Goal: Information Seeking & Learning: Stay updated

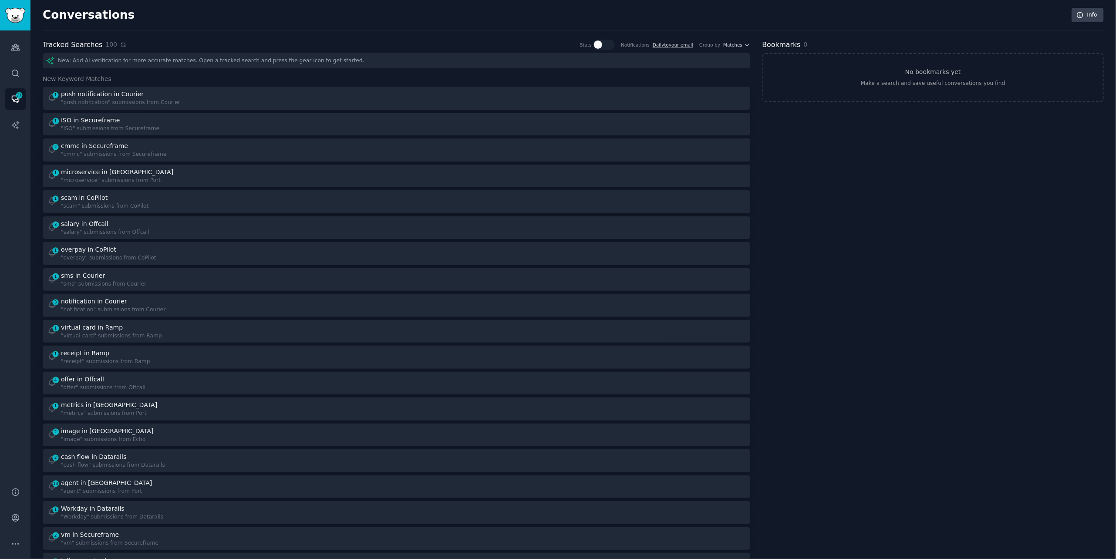
scroll to position [1, 0]
click at [121, 44] on icon at bounding box center [123, 43] width 4 height 4
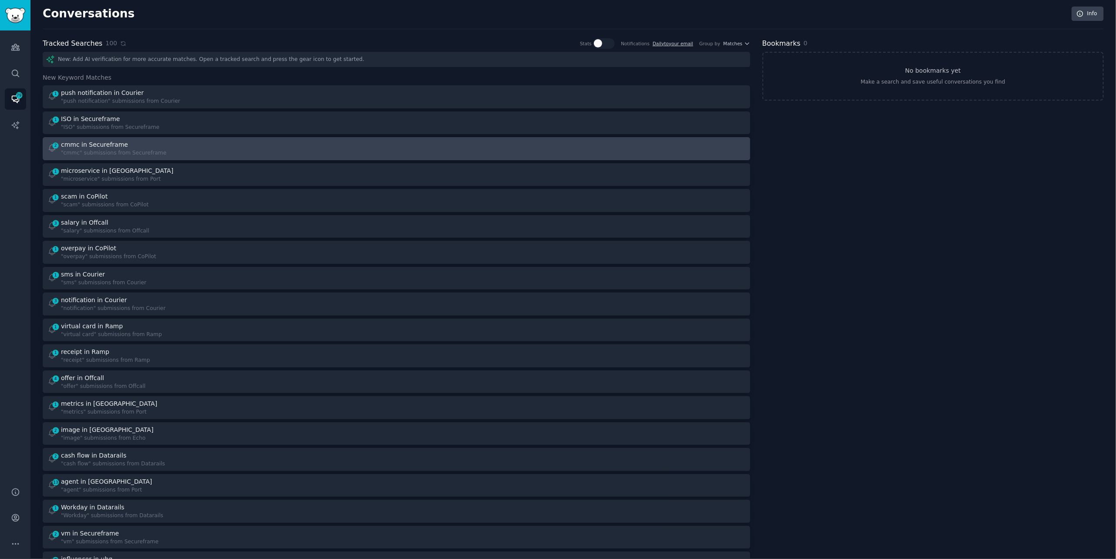
click at [219, 148] on div "2 cmmc in Secureframe "cmmc" submissions from Secureframe" at bounding box center [218, 148] width 343 height 17
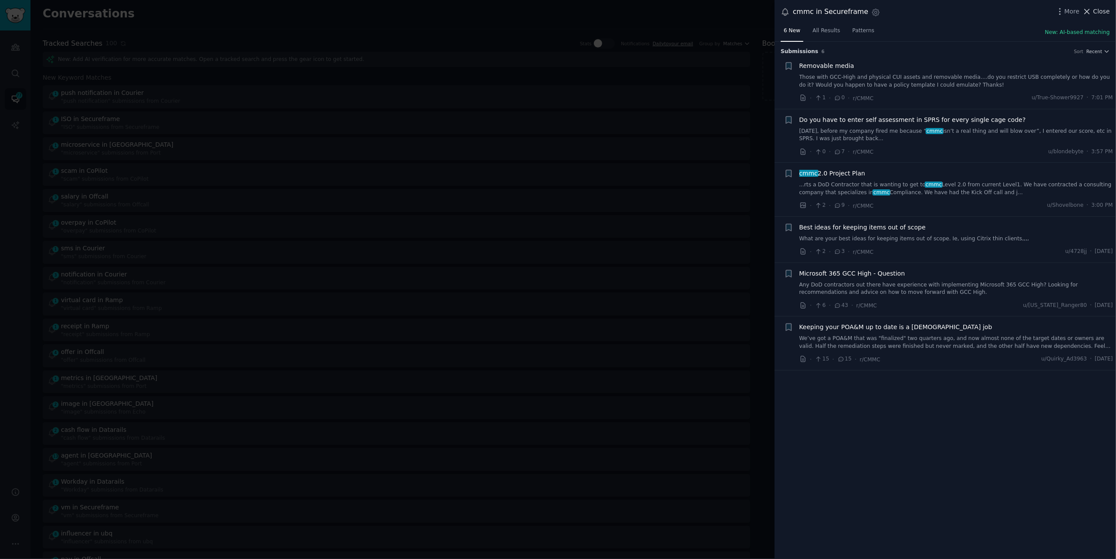
click at [1102, 14] on span "Close" at bounding box center [1102, 11] width 17 height 9
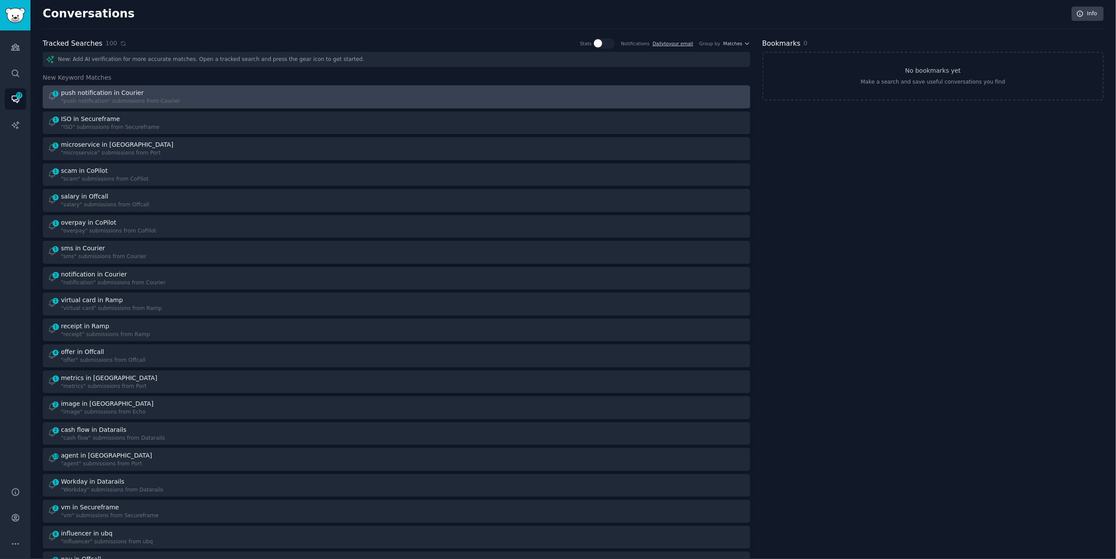
click at [323, 92] on div "1 push notification in Courier "push notification" submissions from Courier" at bounding box center [218, 96] width 343 height 17
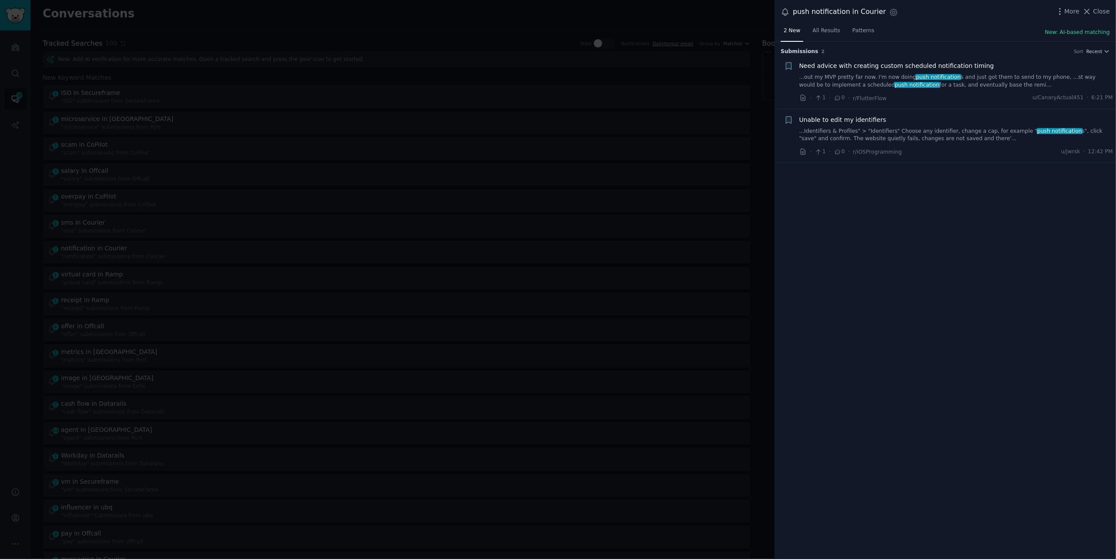
click at [316, 35] on div at bounding box center [558, 279] width 1116 height 559
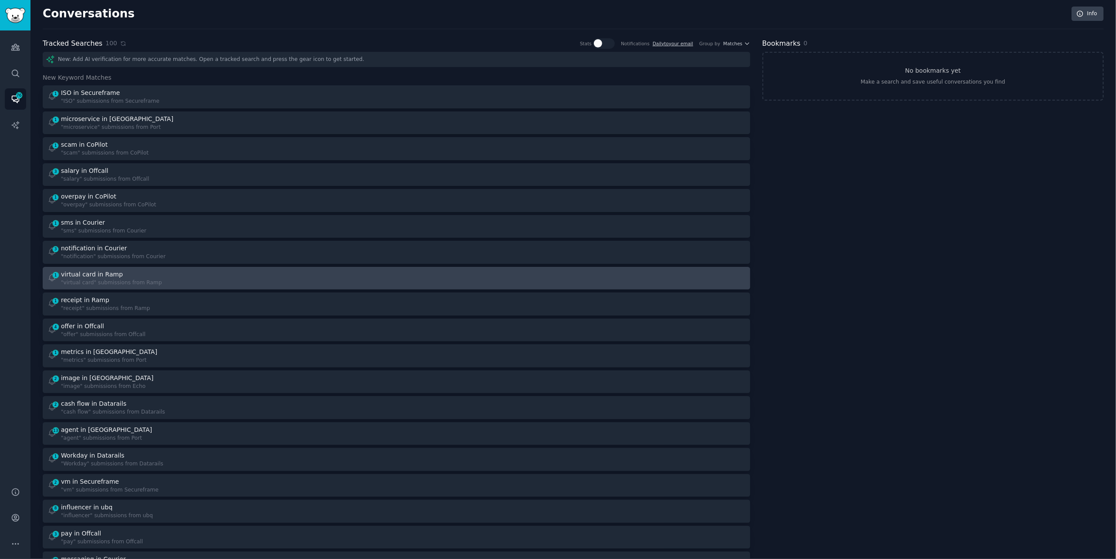
click at [242, 272] on div "1 virtual card in Ramp "virtual card" submissions from Ramp" at bounding box center [218, 278] width 343 height 17
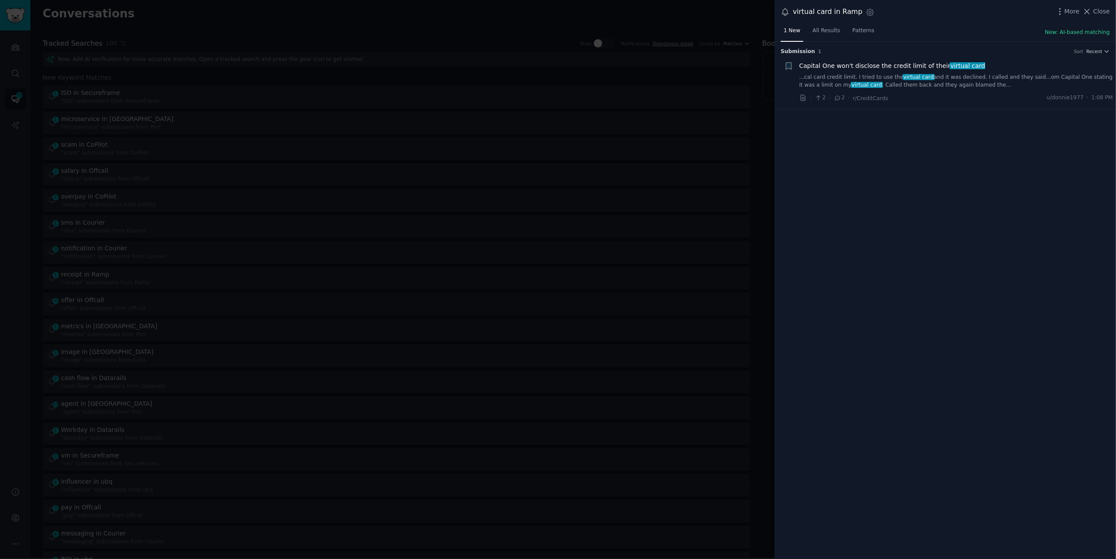
click at [9, 210] on div at bounding box center [558, 279] width 1116 height 559
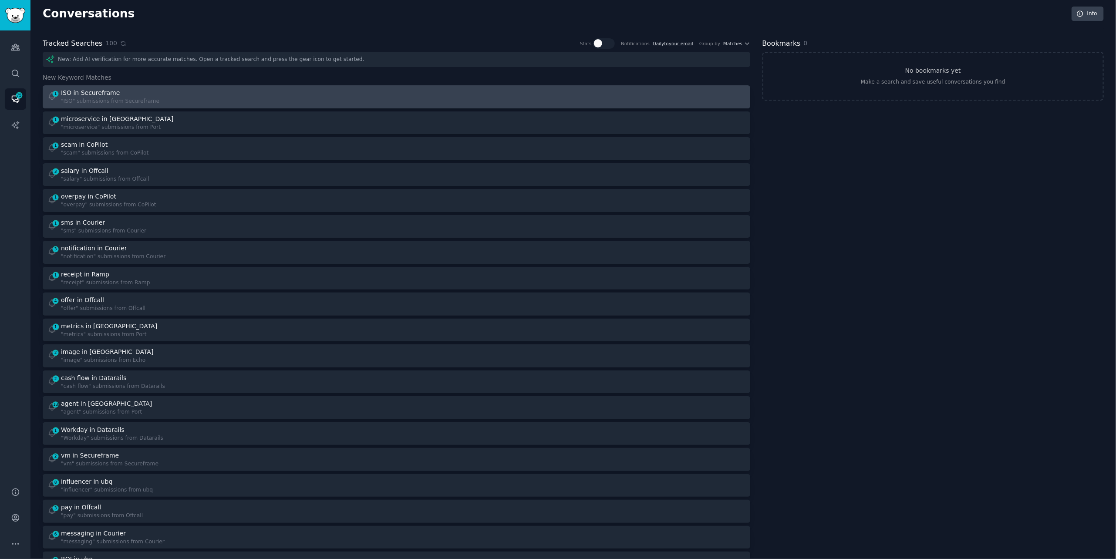
click at [113, 101] on div ""ISO" submissions from Secureframe" at bounding box center [110, 102] width 98 height 8
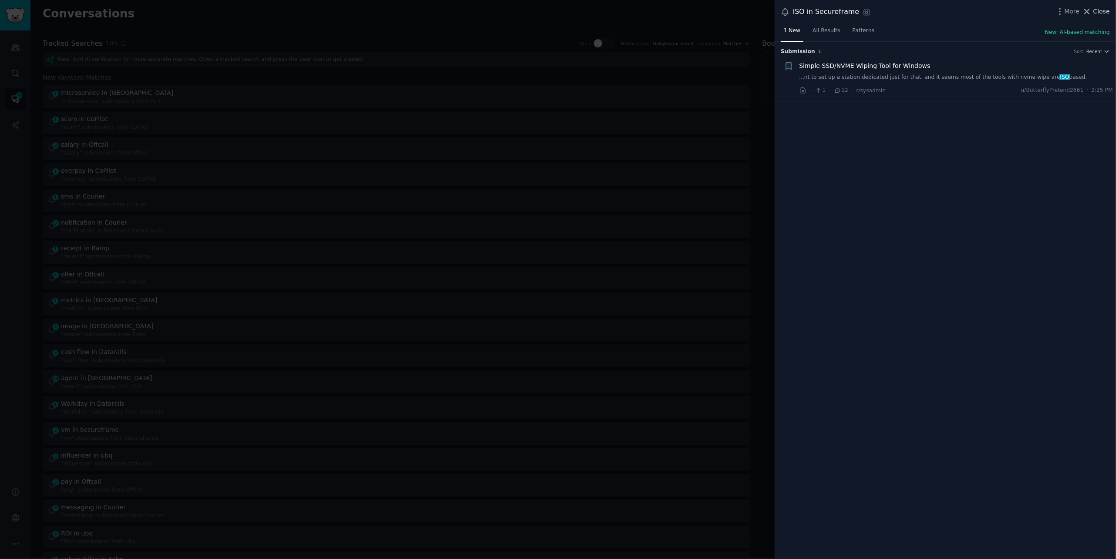
click at [1095, 14] on span "Close" at bounding box center [1102, 11] width 17 height 9
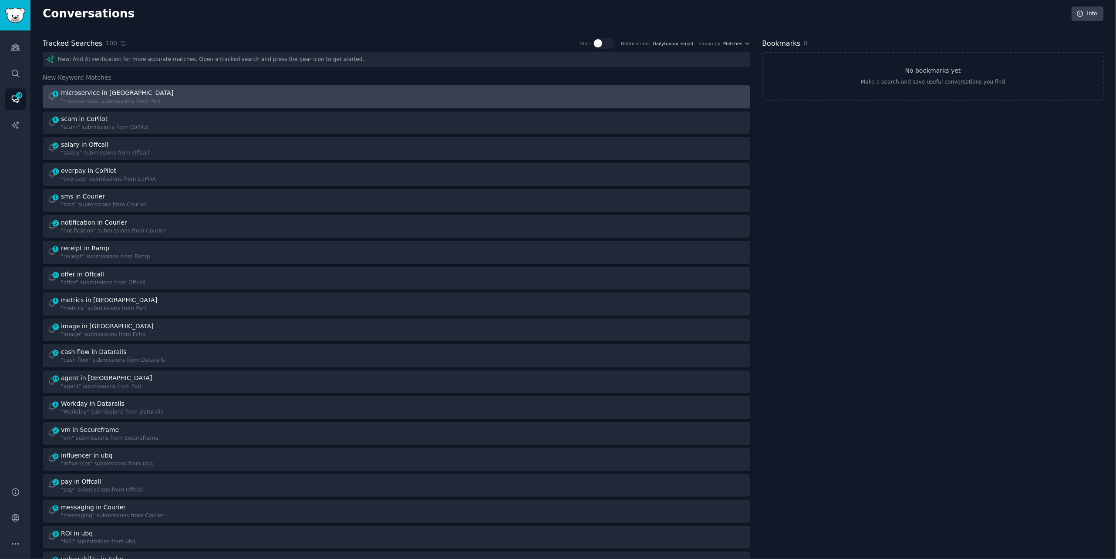
click at [142, 91] on div "microservice in [GEOGRAPHIC_DATA]" at bounding box center [118, 92] width 114 height 9
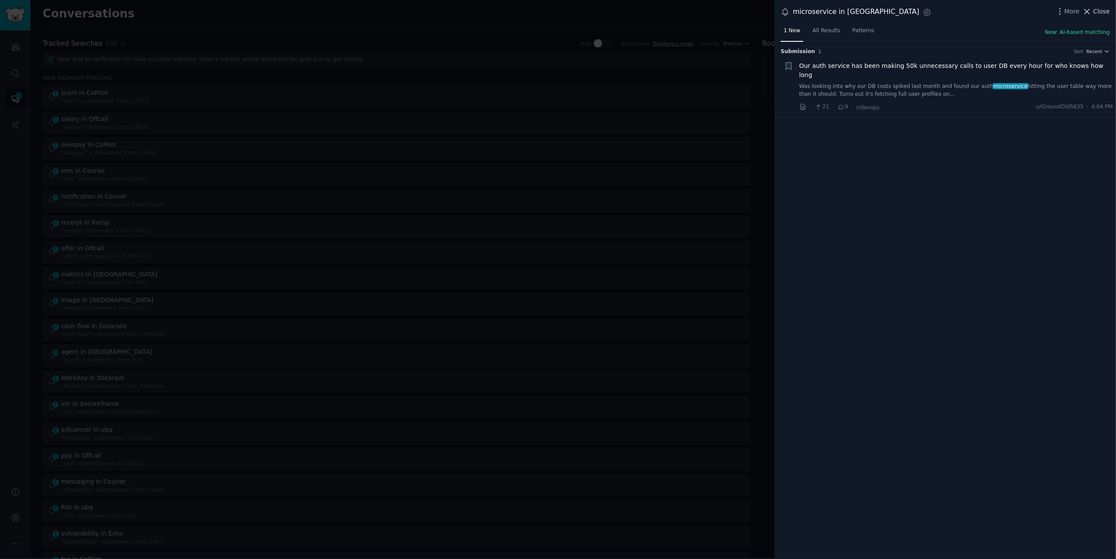
click at [1087, 8] on icon at bounding box center [1087, 11] width 9 height 9
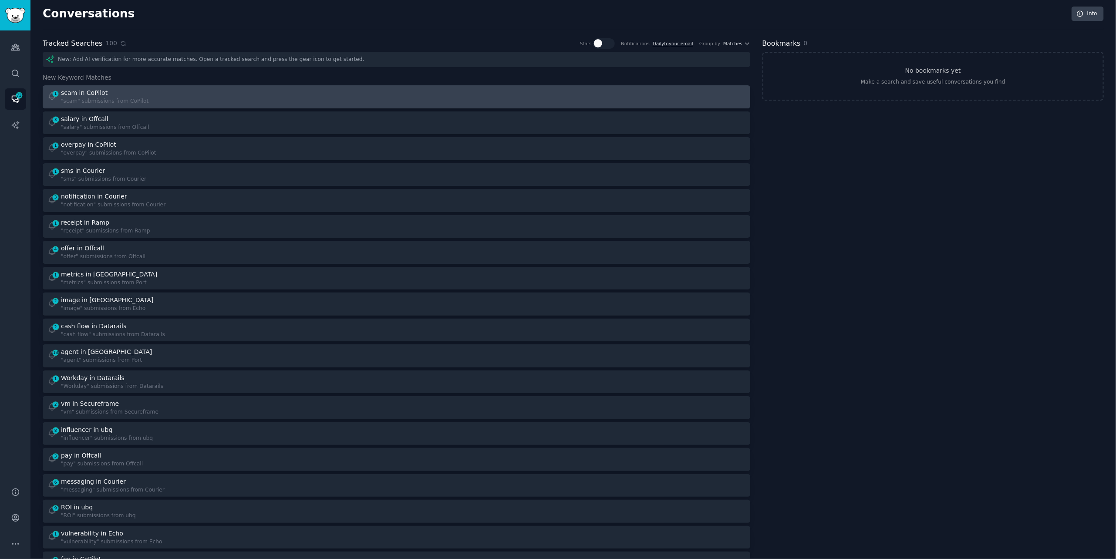
click at [320, 88] on div "1 scam in CoPilot "scam" submissions from CoPilot" at bounding box center [218, 96] width 343 height 17
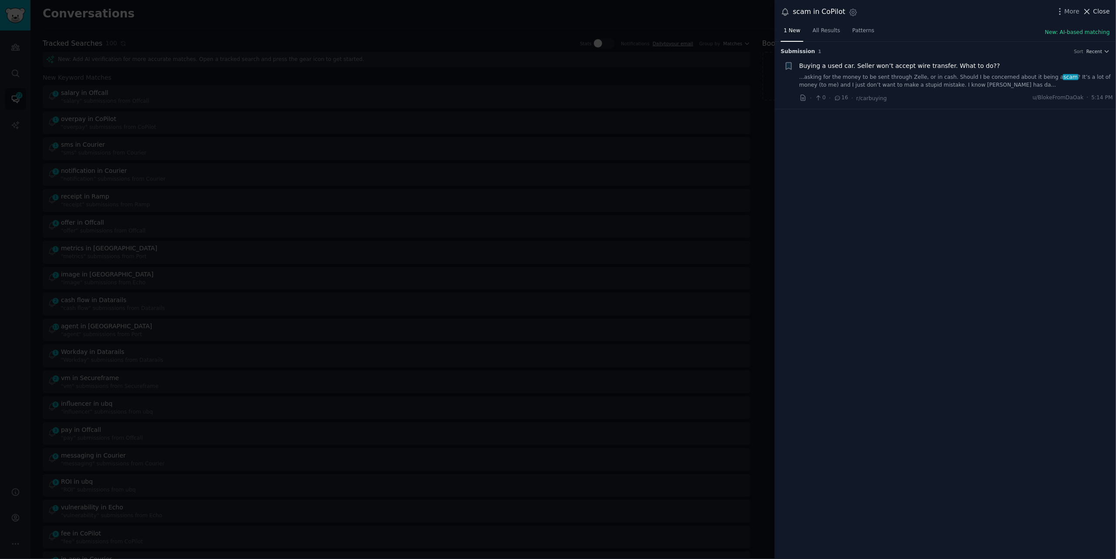
click at [1096, 13] on span "Close" at bounding box center [1102, 11] width 17 height 9
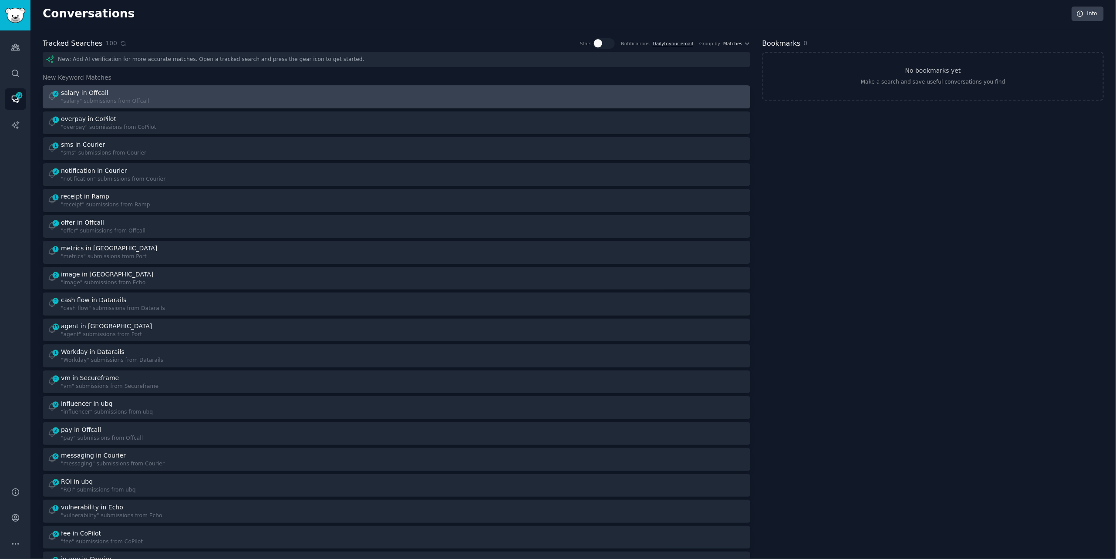
click at [273, 92] on div "3 salary in Offcall "salary" submissions from Offcall" at bounding box center [218, 96] width 343 height 17
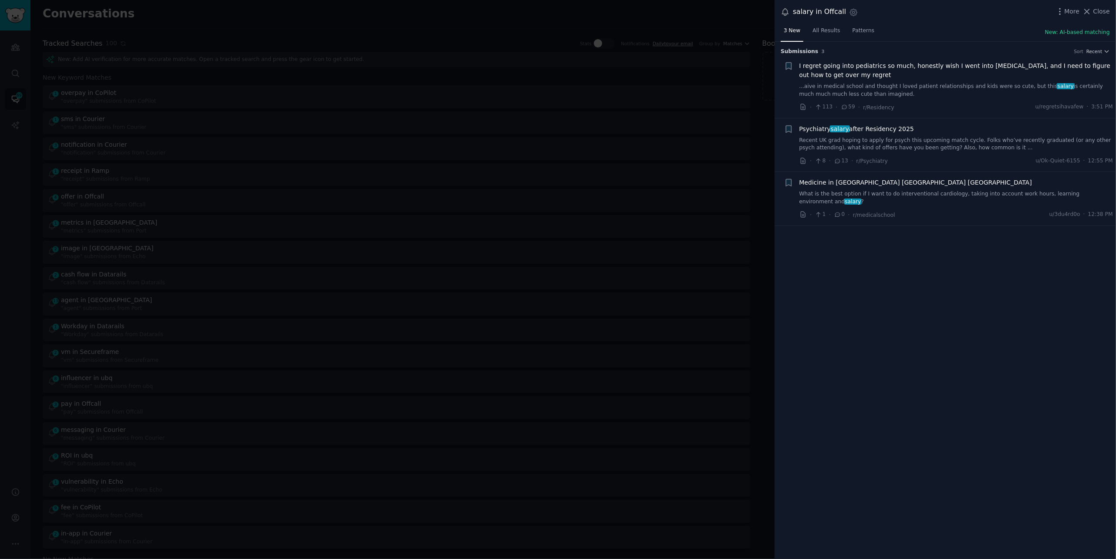
click at [858, 141] on link "Recent UK grad hoping to apply for psych this upcoming match cycle. Folks who’v…" at bounding box center [957, 144] width 314 height 15
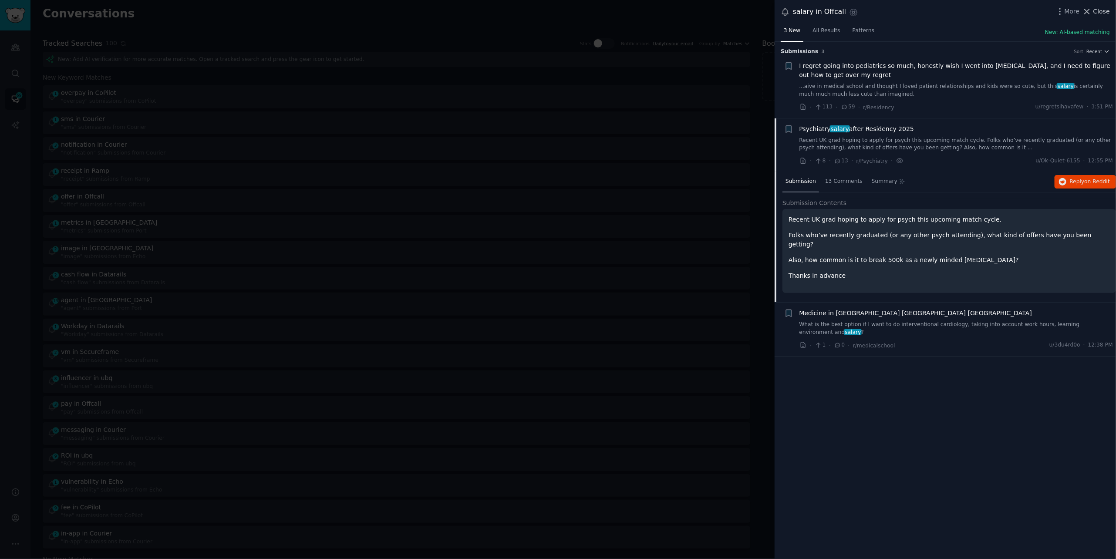
click at [1092, 13] on icon at bounding box center [1087, 11] width 9 height 9
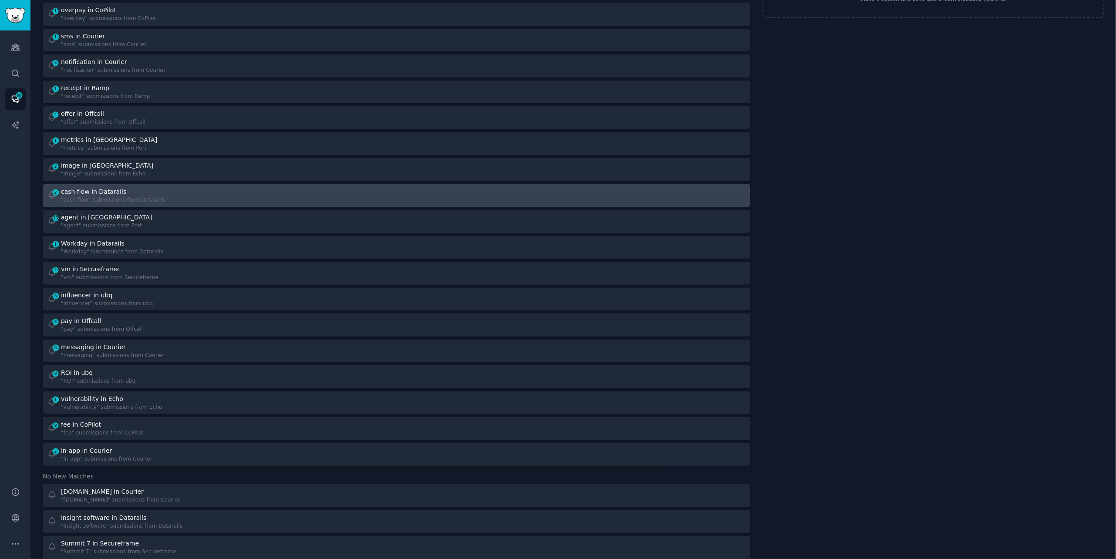
scroll to position [88, 0]
